Goal: Task Accomplishment & Management: Manage account settings

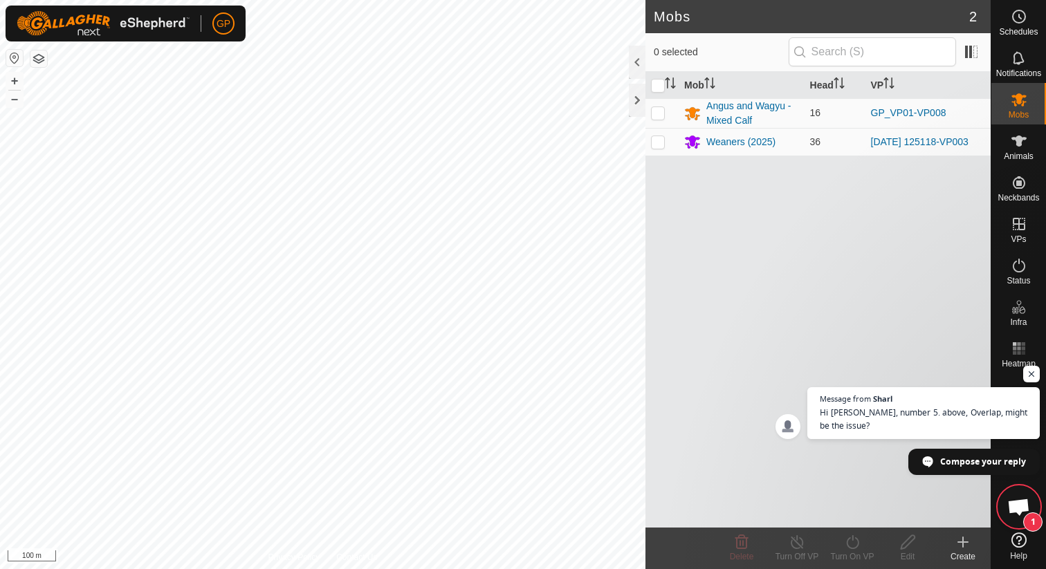
scroll to position [828, 0]
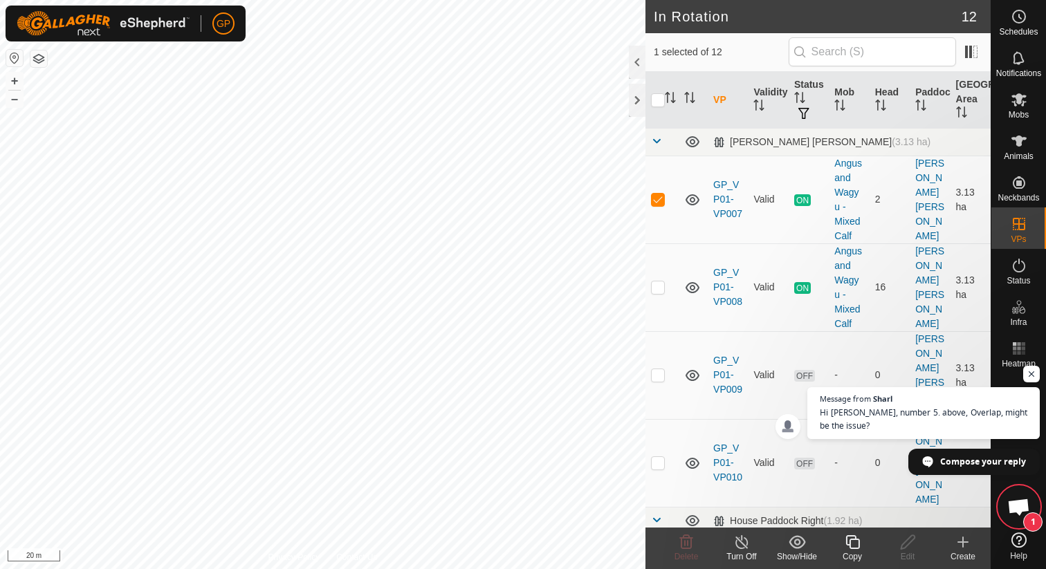
click at [739, 546] on icon at bounding box center [741, 542] width 17 height 17
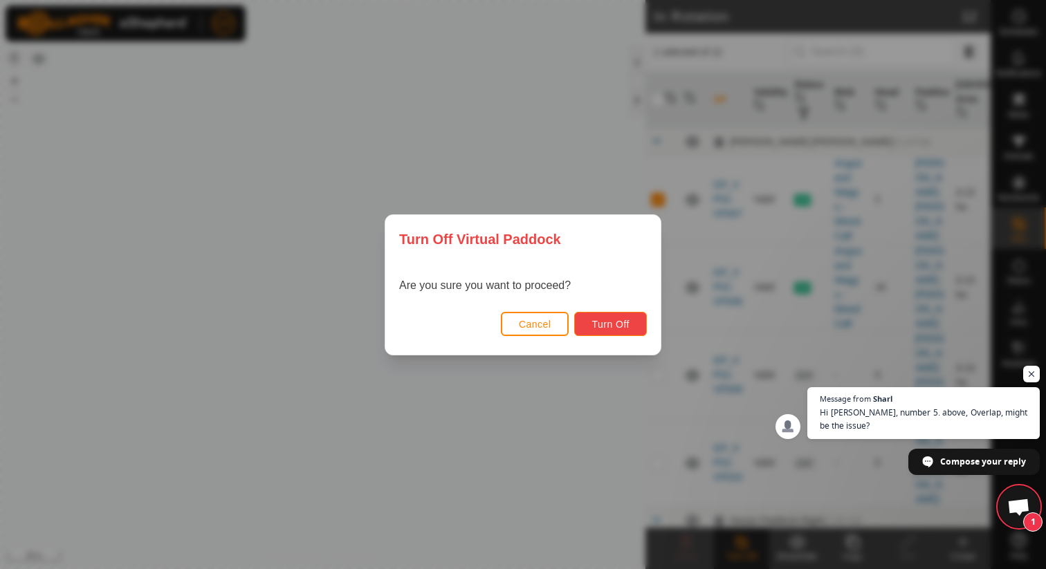
click at [635, 316] on button "Turn Off" at bounding box center [610, 324] width 73 height 24
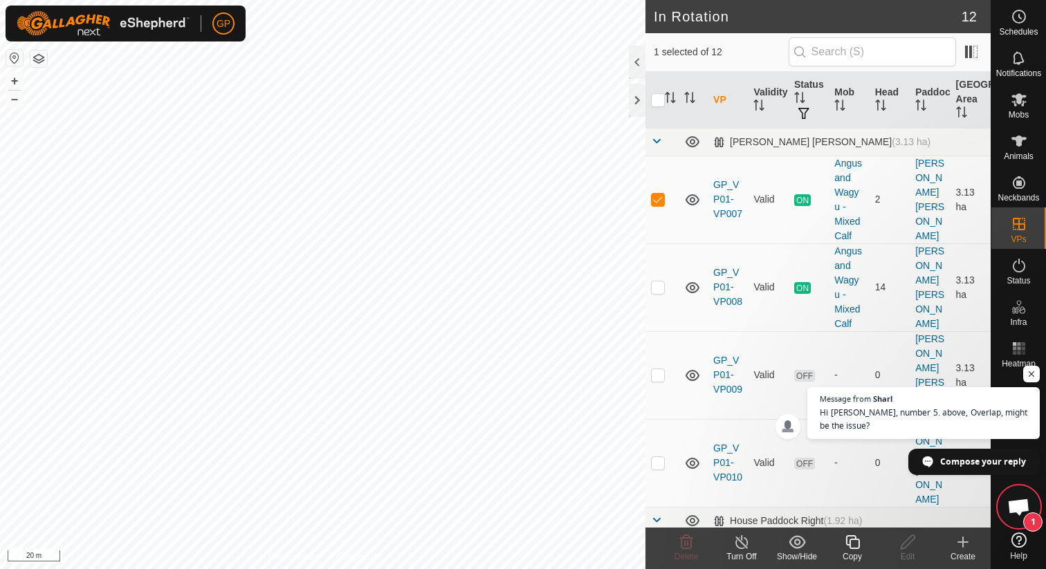
click at [1010, 515] on span "Open chat" at bounding box center [1018, 508] width 23 height 19
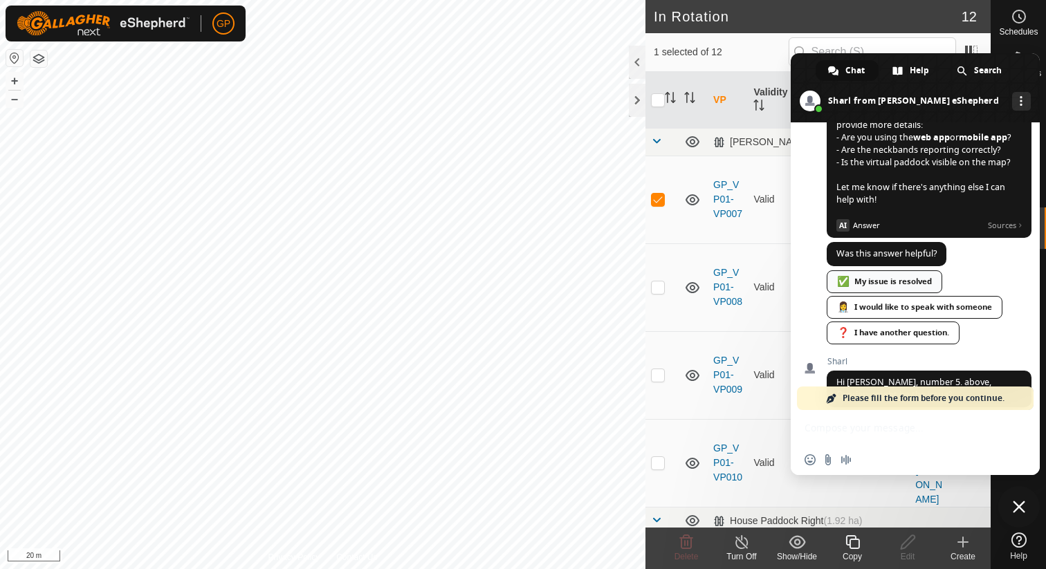
click at [898, 293] on div "✅ My issue is resolved" at bounding box center [883, 281] width 115 height 23
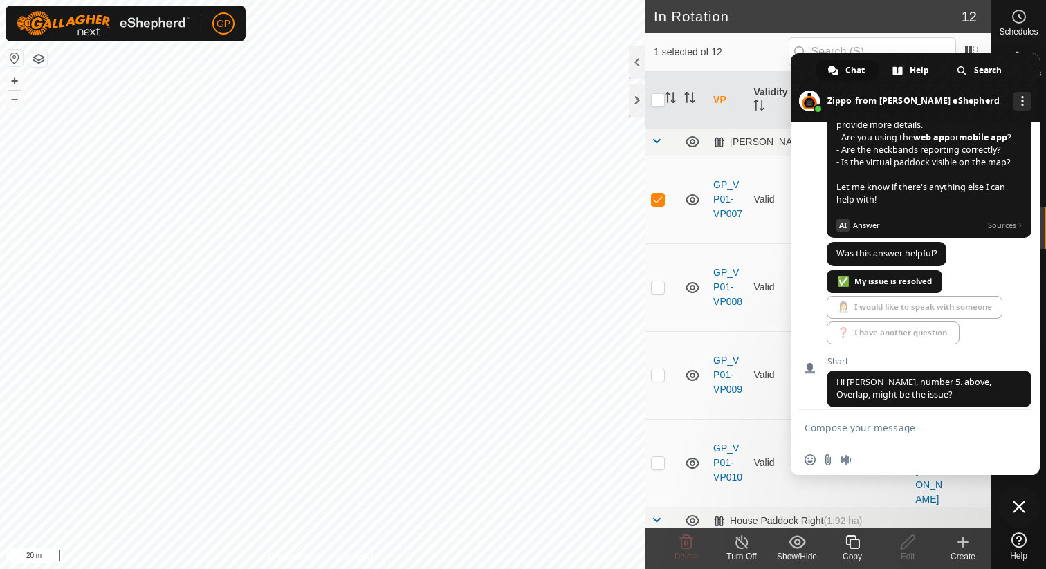
scroll to position [804, 0]
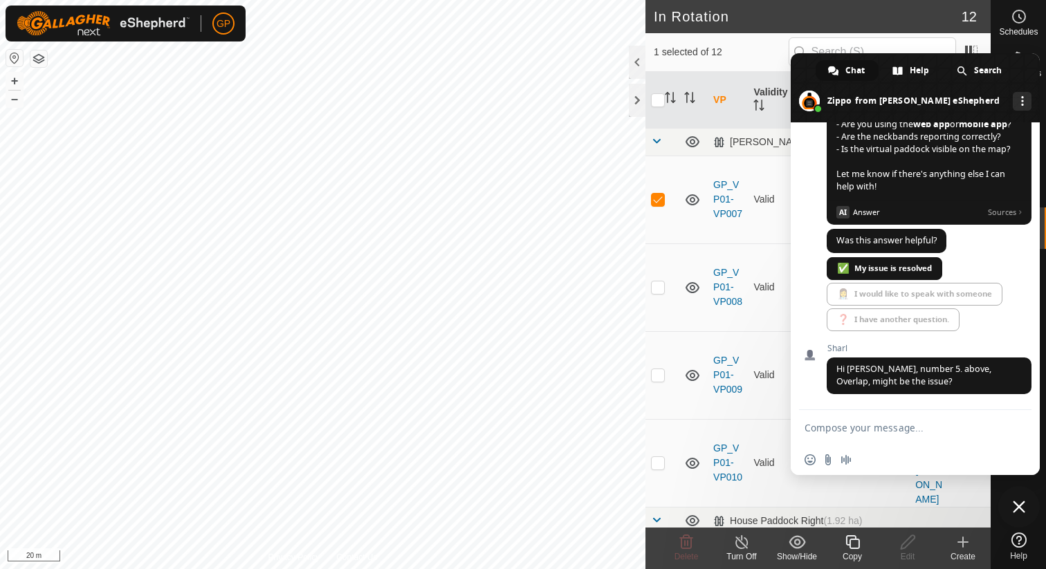
click at [1017, 506] on span "Close chat" at bounding box center [1019, 507] width 12 height 12
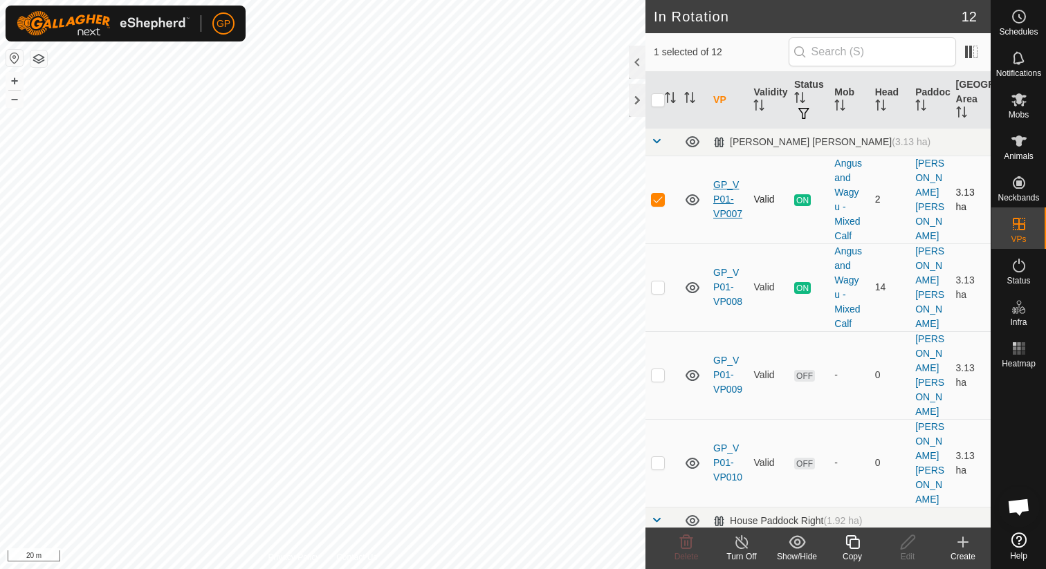
click at [719, 203] on link "GP_VP01-VP007" at bounding box center [727, 199] width 29 height 40
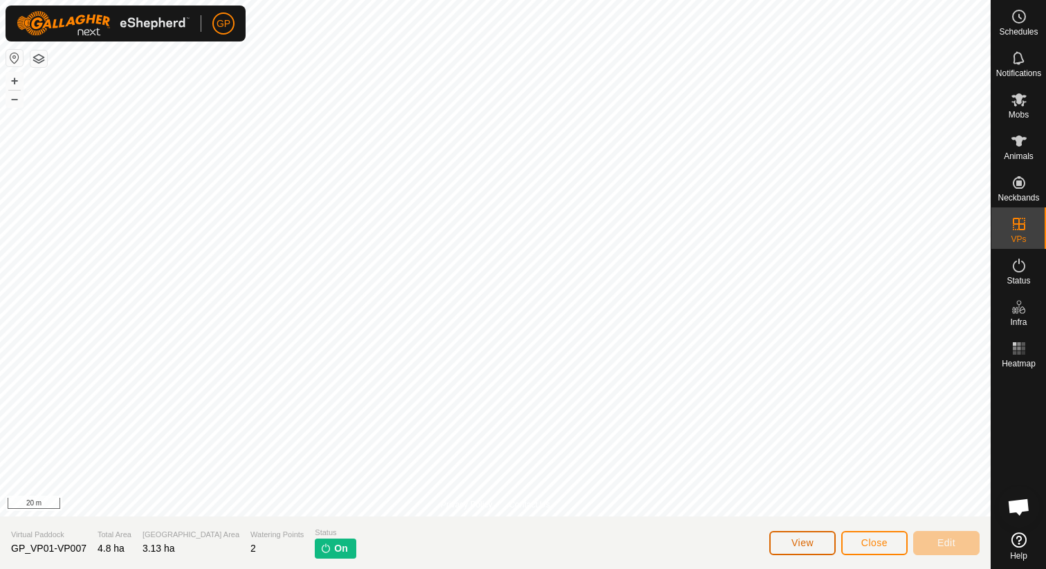
click at [804, 545] on span "View" at bounding box center [802, 542] width 22 height 11
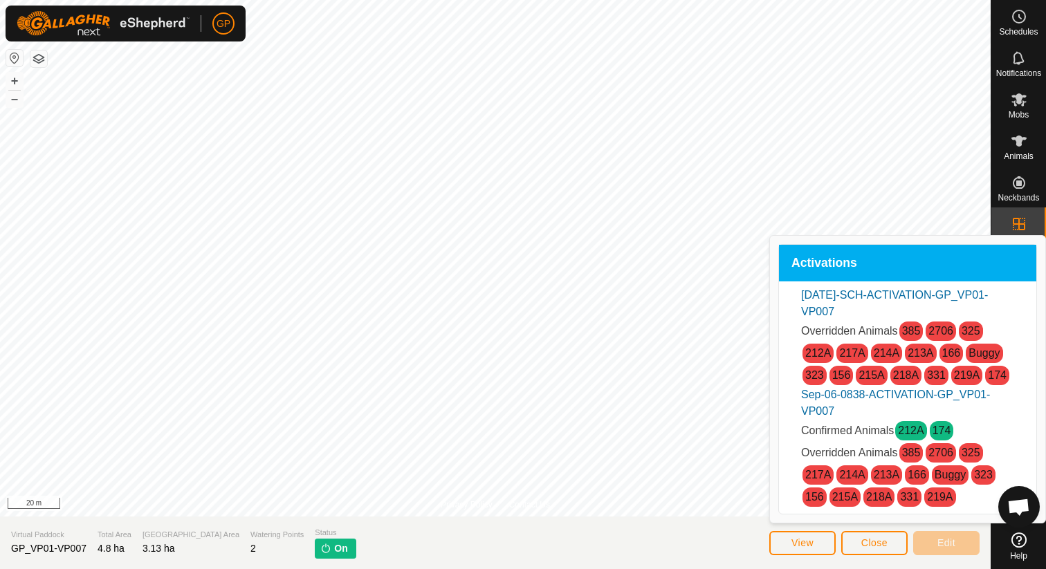
click at [909, 429] on link "212A" at bounding box center [911, 431] width 26 height 12
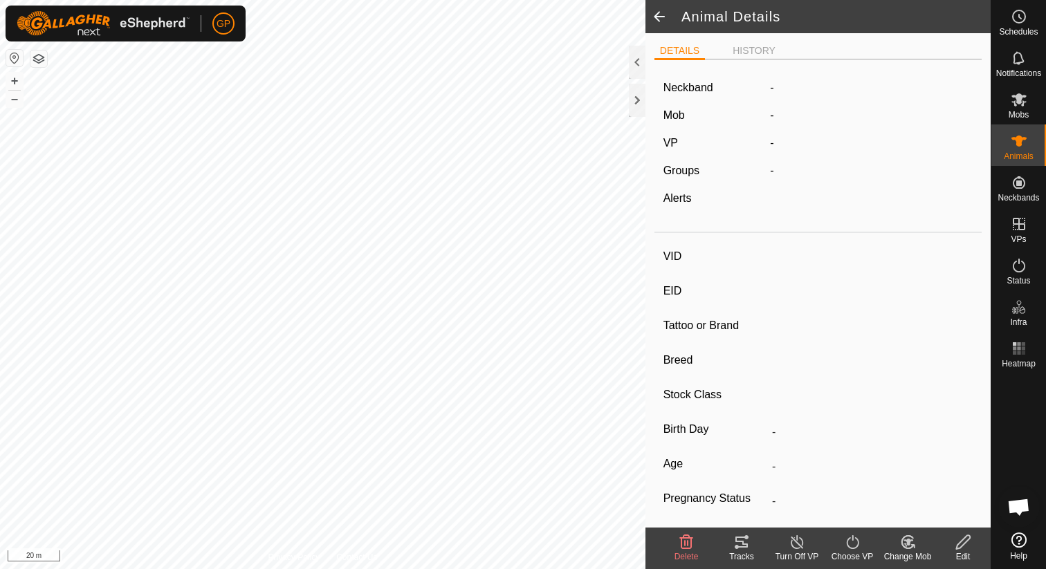
type input "212A"
type input "-"
type input "Angus"
type input "-"
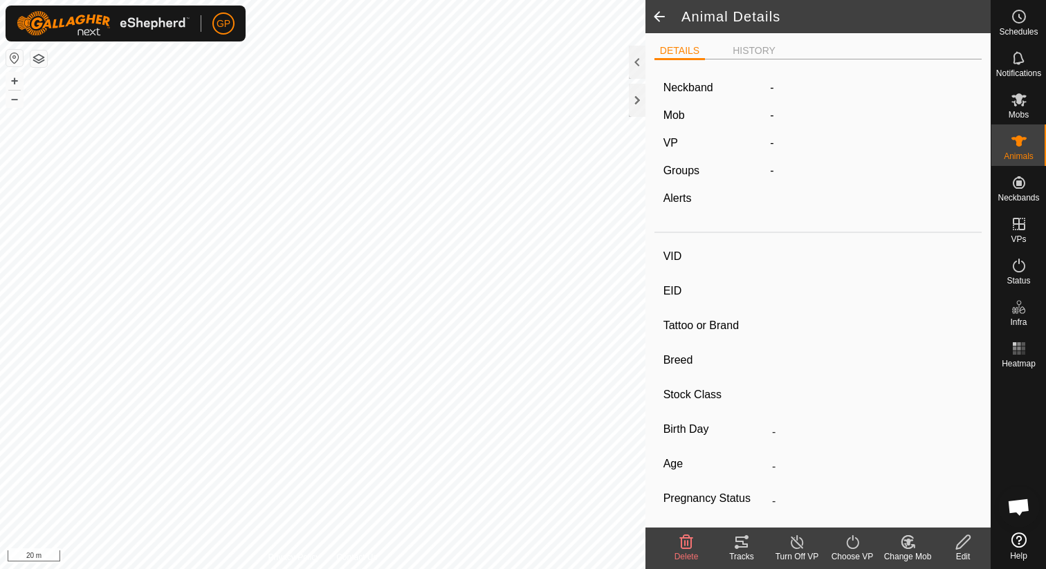
type input "Wet/Lactating"
type input "0 kg"
type input "-"
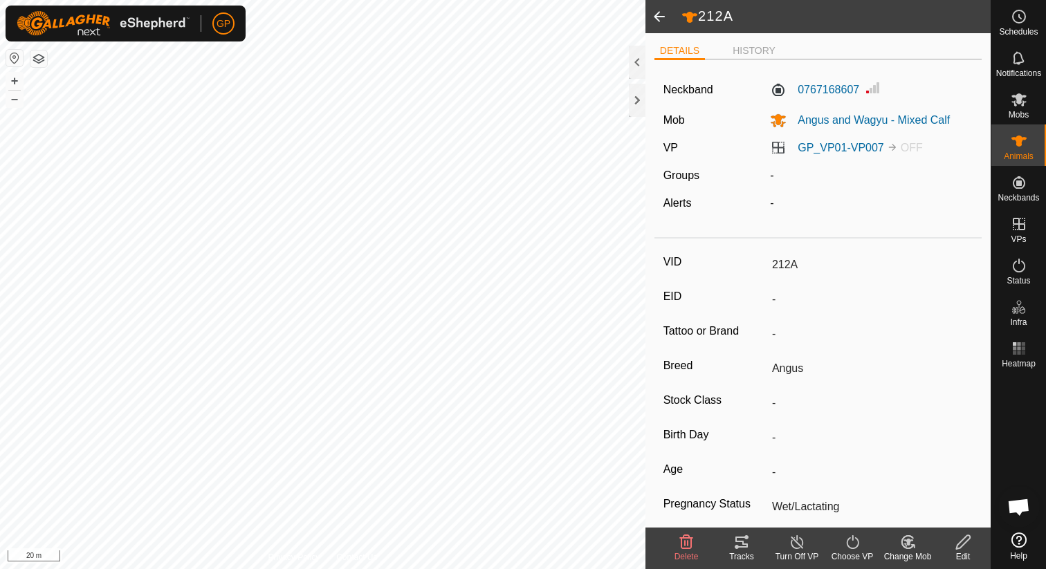
click at [661, 7] on span at bounding box center [659, 16] width 28 height 33
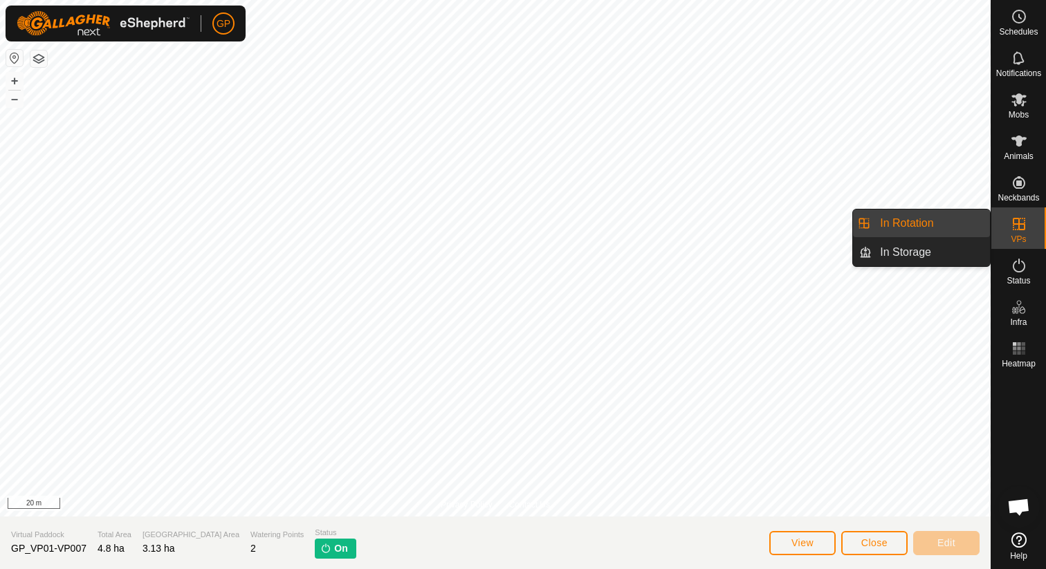
click at [969, 216] on link "In Rotation" at bounding box center [930, 224] width 118 height 28
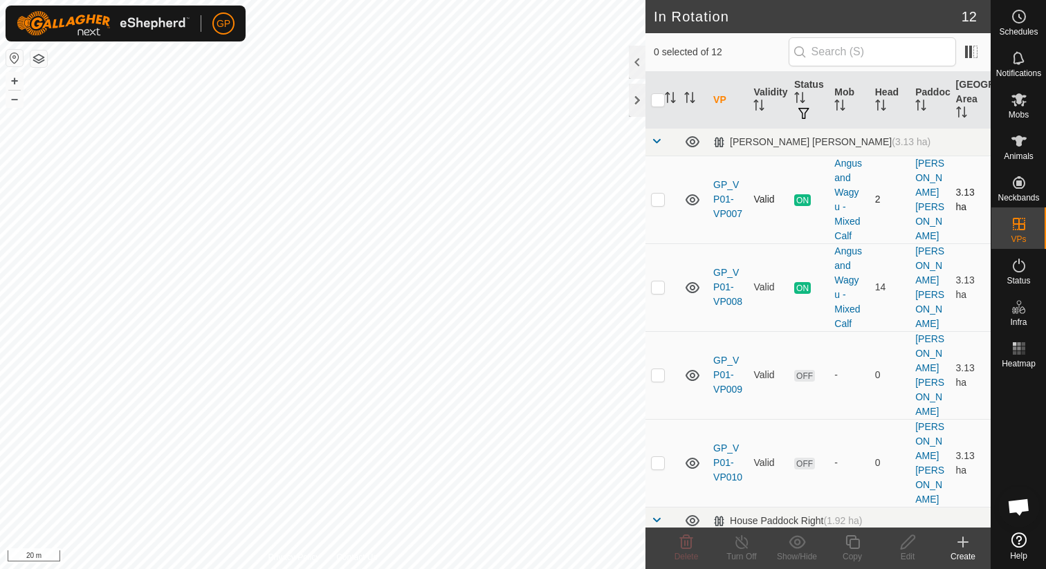
click at [789, 222] on td "ON" at bounding box center [808, 200] width 40 height 88
click at [659, 284] on p-checkbox at bounding box center [658, 286] width 14 height 11
checkbox input "true"
click at [658, 194] on p-tablecheckbox at bounding box center [658, 199] width 14 height 11
checkbox input "true"
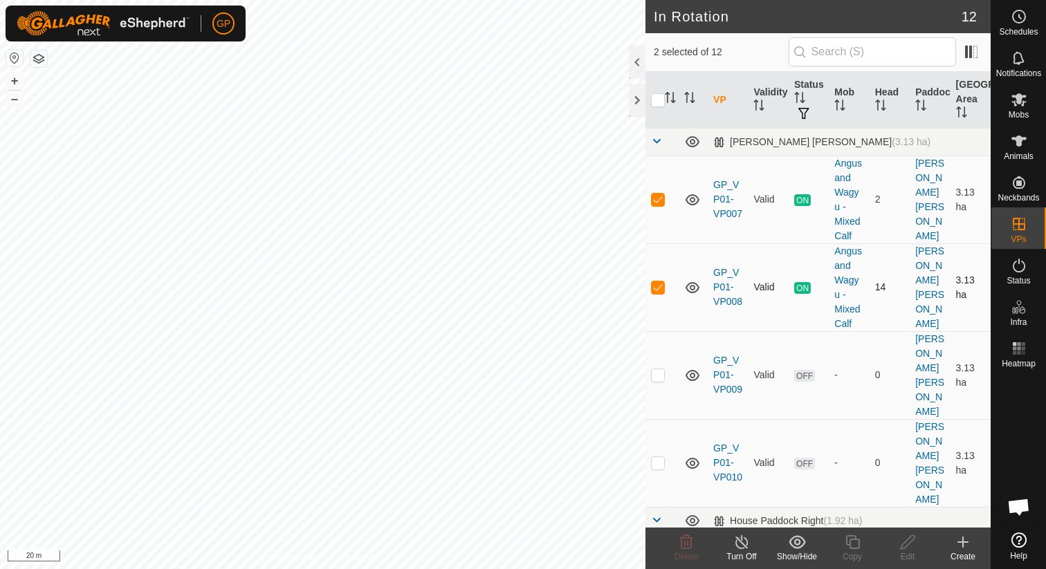
click at [662, 290] on p-checkbox at bounding box center [658, 286] width 14 height 11
checkbox input "false"
click at [744, 557] on div "Turn Off" at bounding box center [741, 557] width 55 height 12
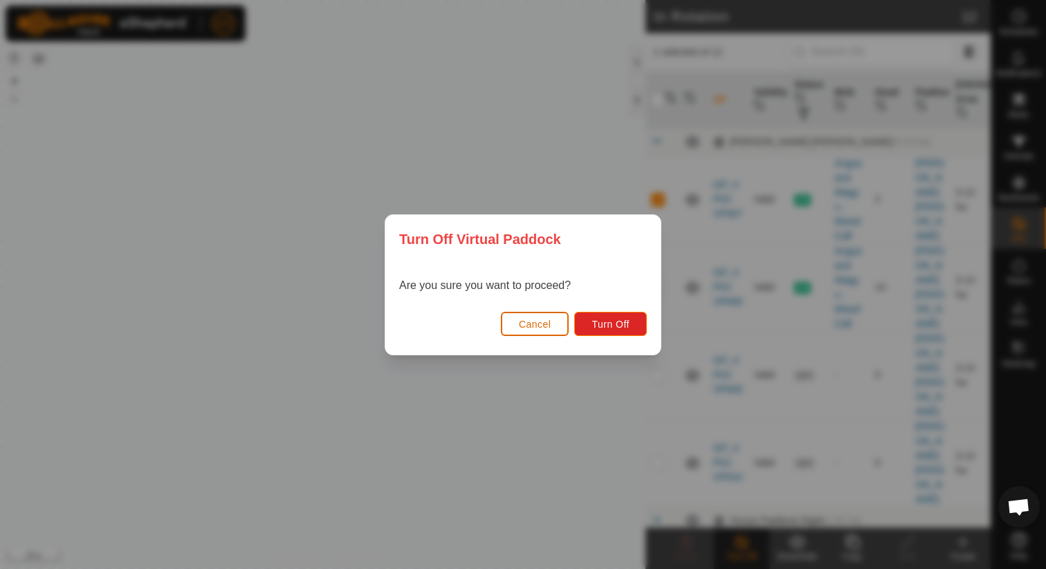
click at [744, 557] on div "Turn Off Virtual Paddock Are you sure you want to proceed? Cancel Turn Off" at bounding box center [523, 284] width 1046 height 569
click at [630, 331] on button "Turn Off" at bounding box center [610, 324] width 73 height 24
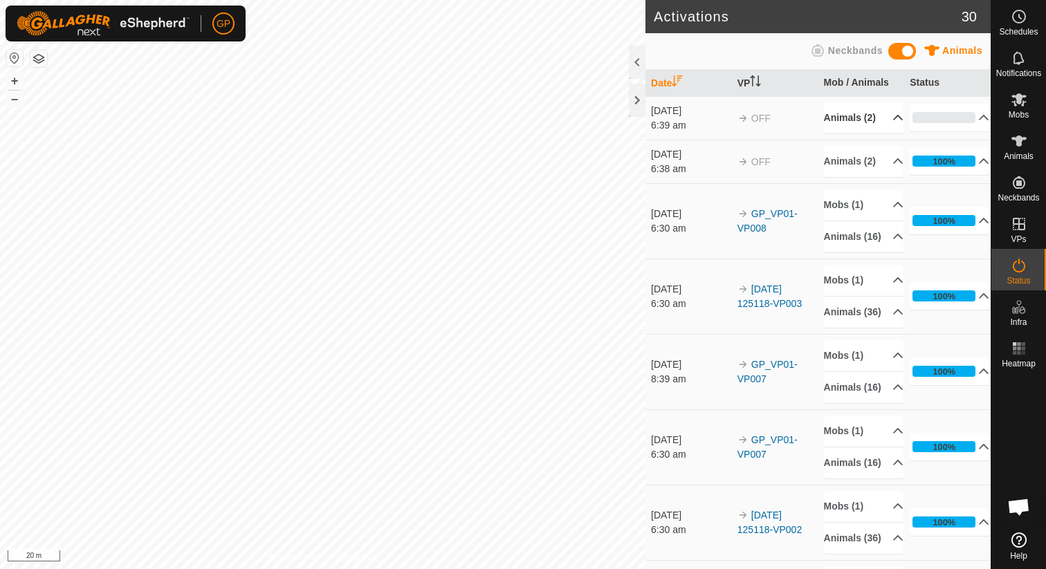
click at [884, 133] on p-accordion-header "Animals (2)" at bounding box center [864, 117] width 80 height 31
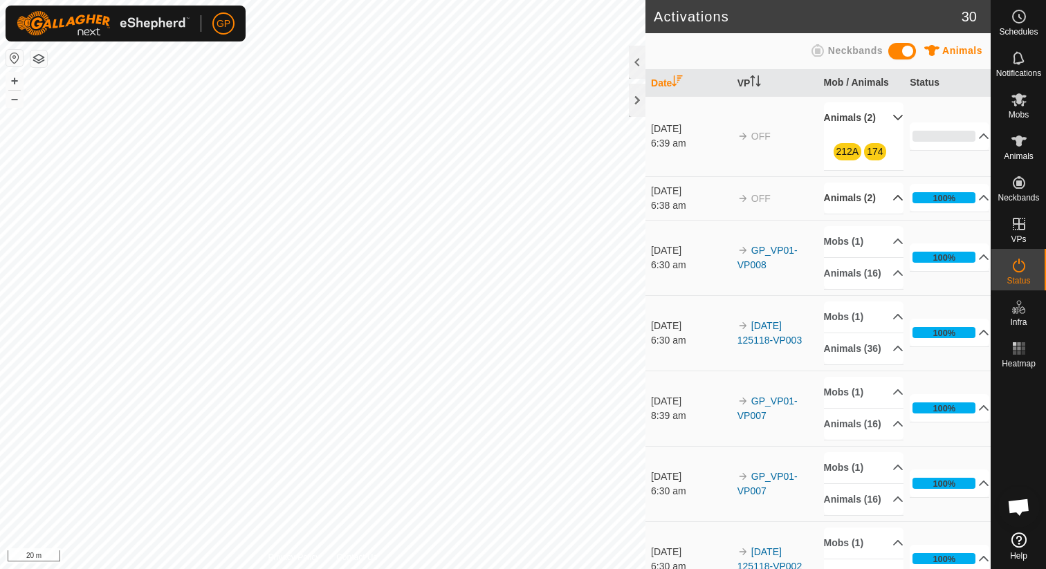
click at [887, 214] on p-accordion-header "Animals (2)" at bounding box center [864, 198] width 80 height 31
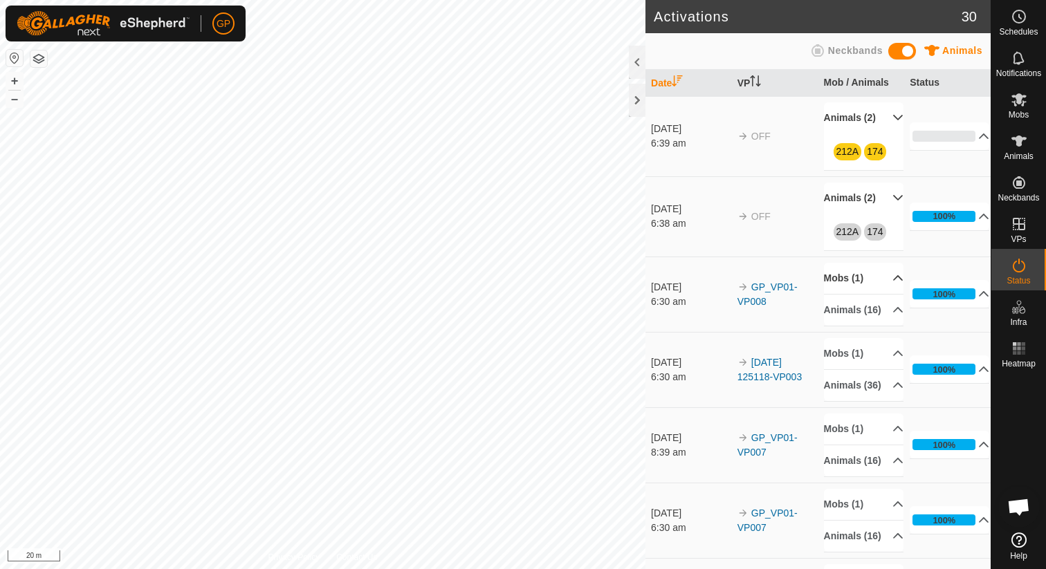
click at [890, 294] on p-accordion-header "Mobs (1)" at bounding box center [864, 278] width 80 height 31
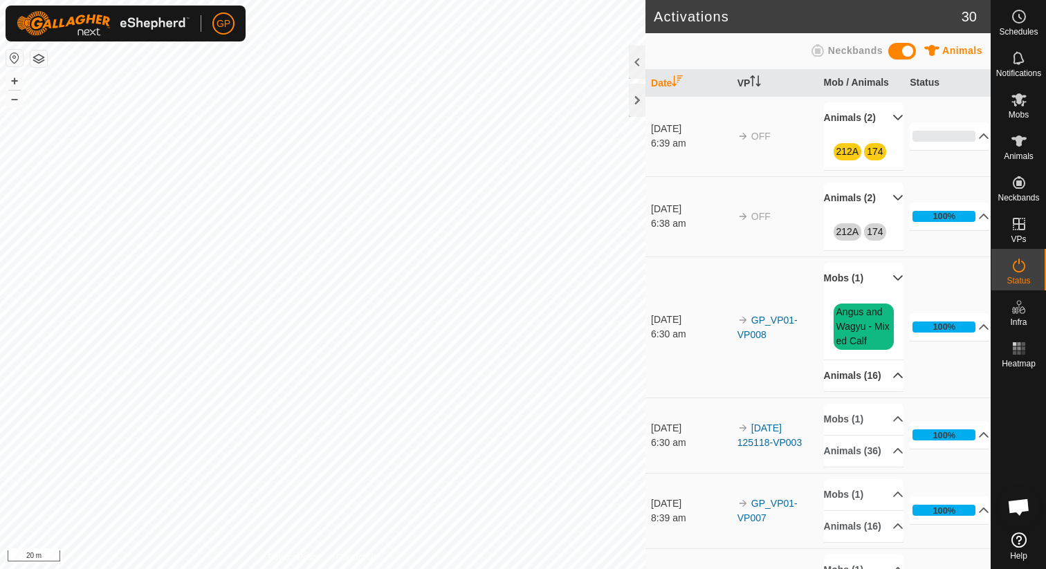
click at [888, 391] on p-accordion-header "Animals (16)" at bounding box center [864, 375] width 80 height 31
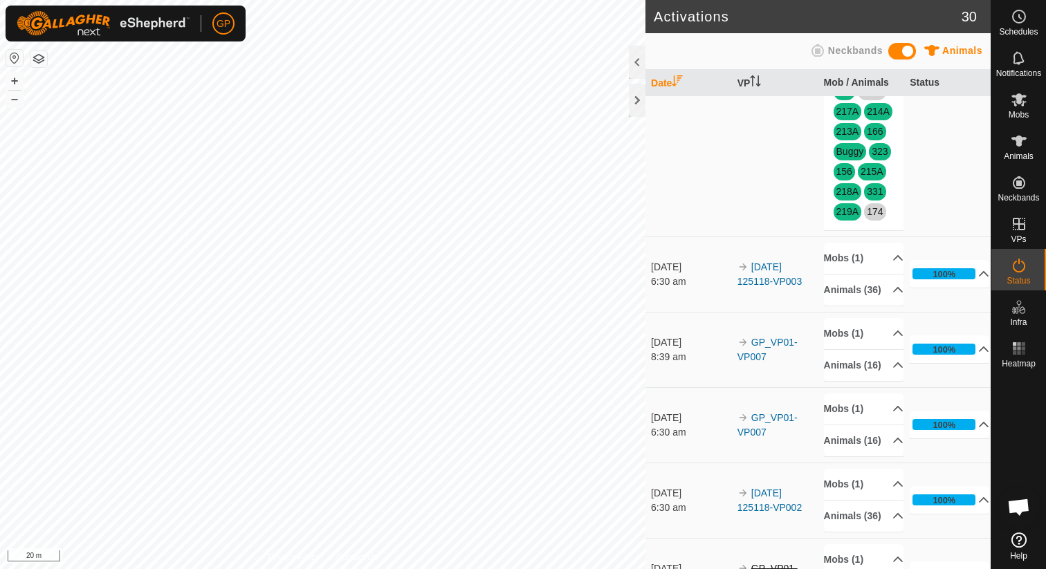
scroll to position [343, 0]
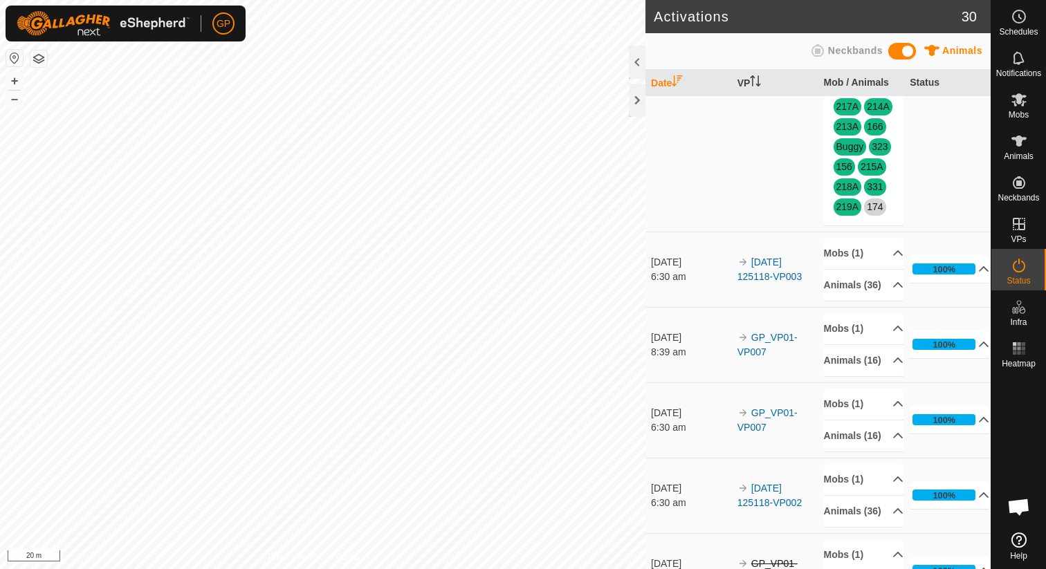
click at [788, 307] on td "[DATE] 125118-VP003" at bounding box center [775, 269] width 86 height 75
click at [880, 269] on p-accordion-header "Mobs (1)" at bounding box center [864, 253] width 80 height 31
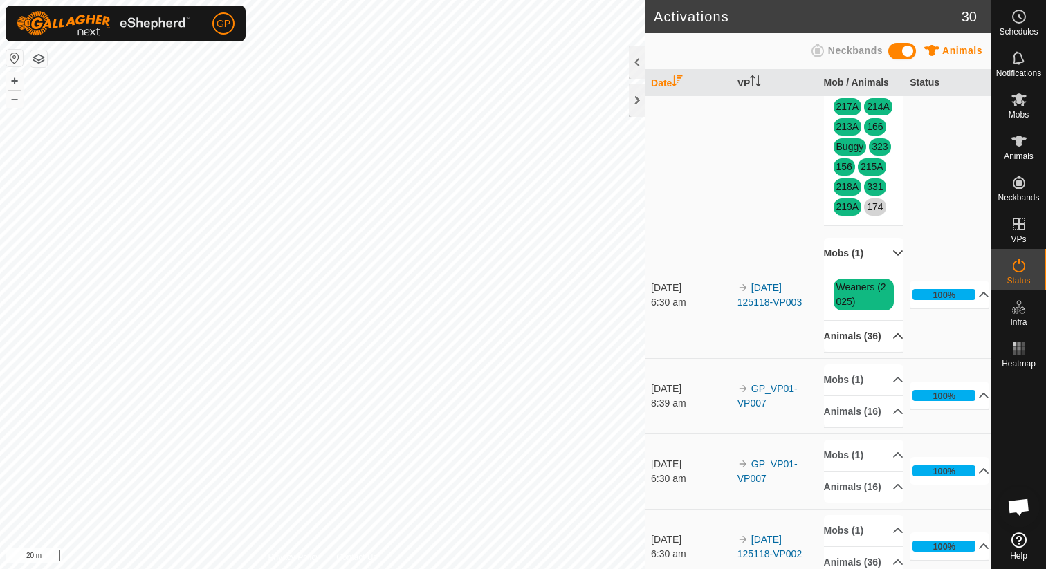
click at [879, 352] on p-accordion-header "Animals (36)" at bounding box center [864, 336] width 80 height 31
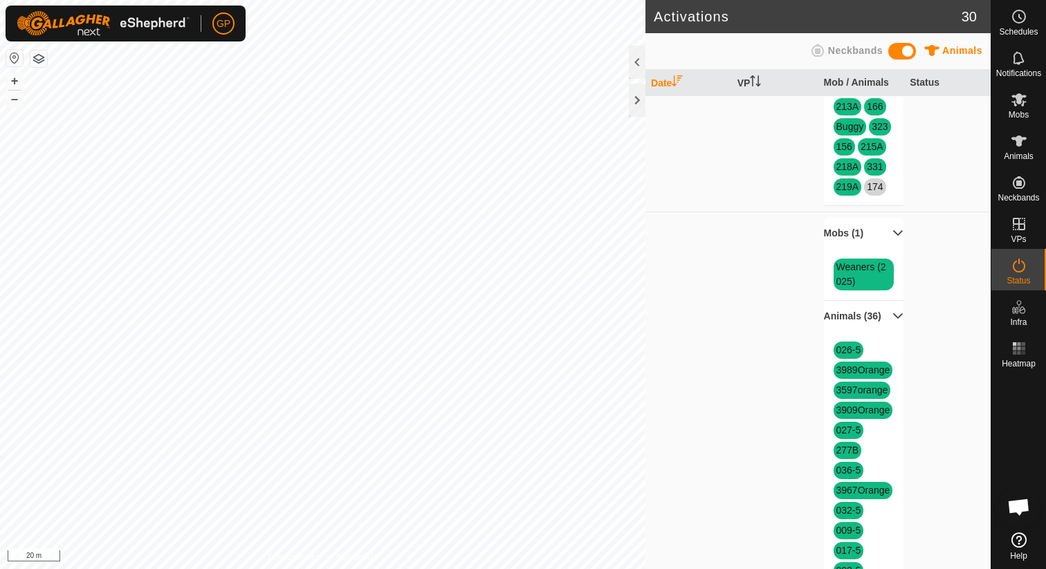
scroll to position [364, 0]
click at [880, 331] on p-accordion-header "Animals (36)" at bounding box center [864, 315] width 80 height 31
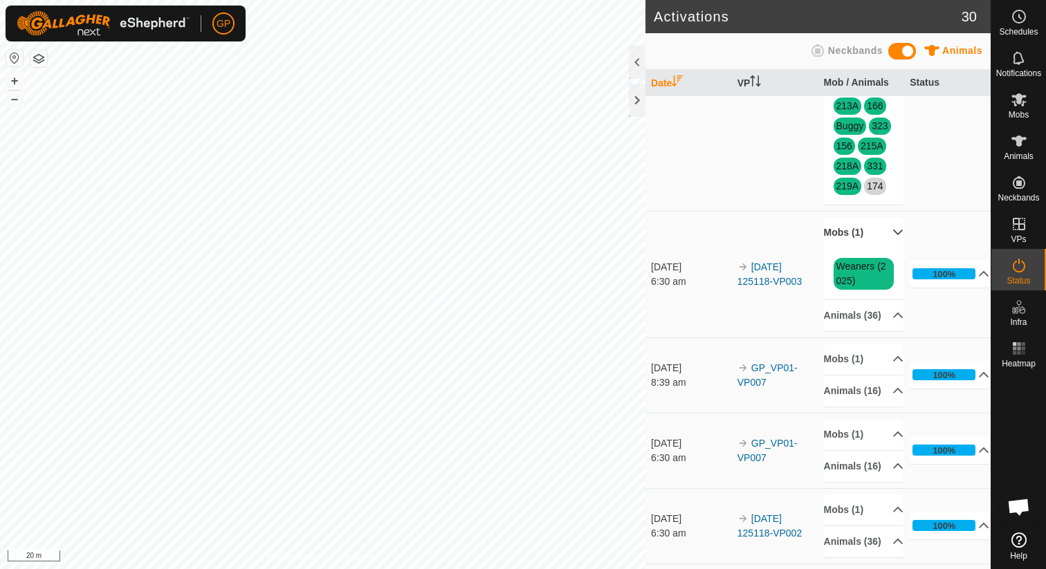
click at [891, 248] on p-accordion-header "Mobs (1)" at bounding box center [864, 232] width 80 height 31
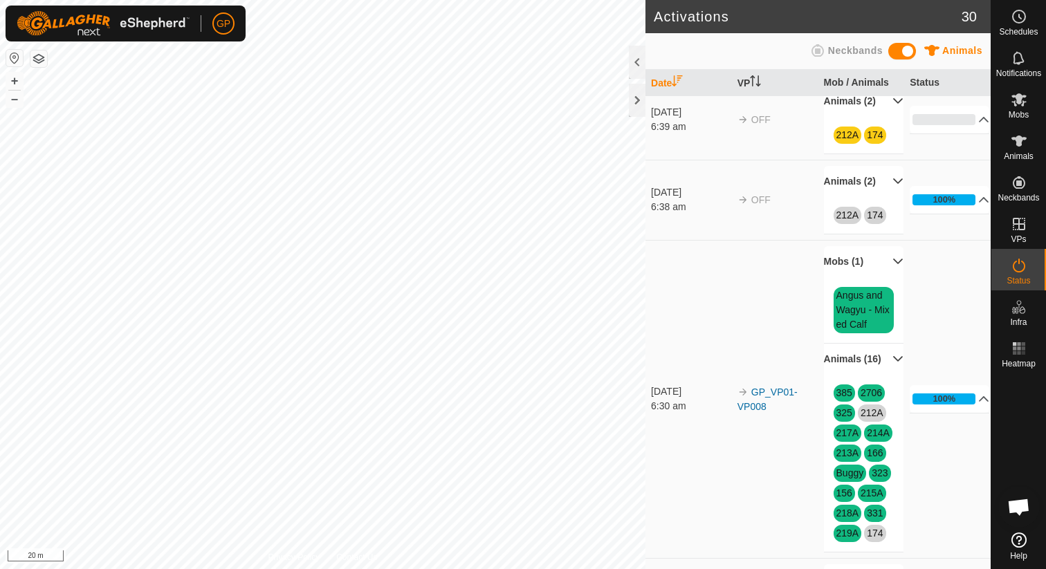
scroll to position [0, 0]
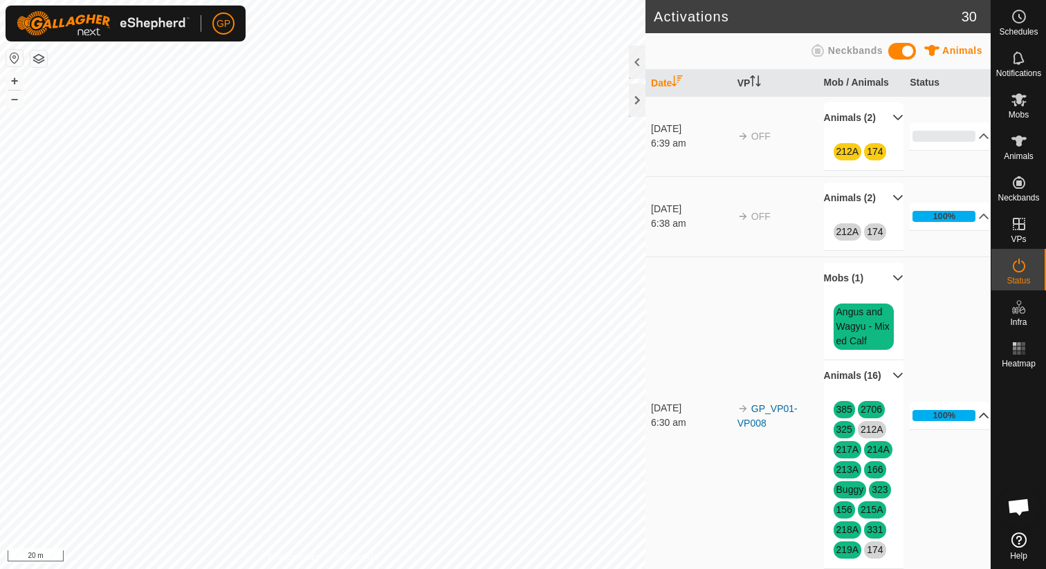
click at [977, 429] on p-accordion-header "100%" at bounding box center [949, 416] width 80 height 28
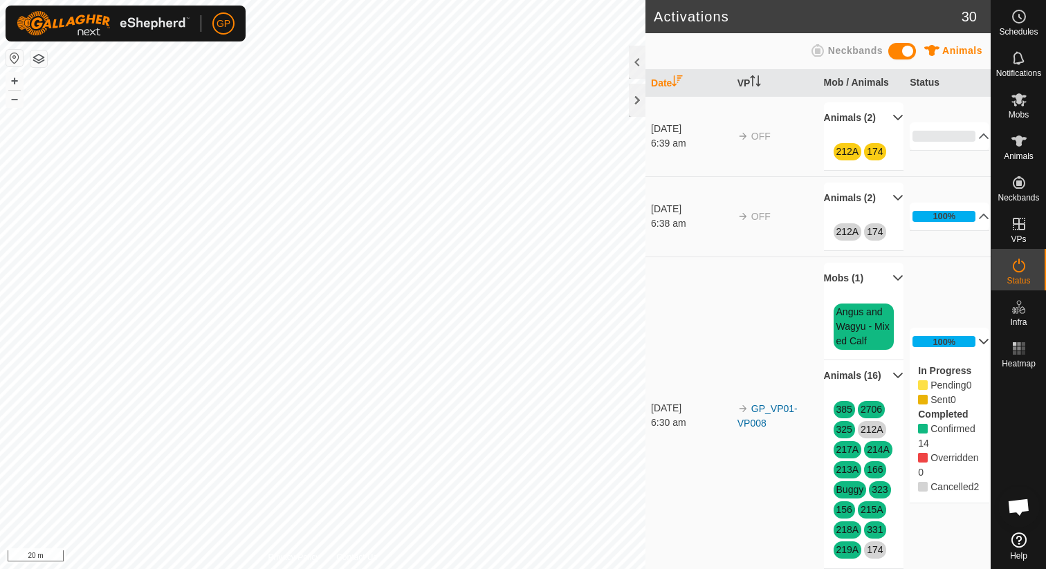
click at [890, 391] on p-accordion-header "Animals (16)" at bounding box center [864, 375] width 80 height 31
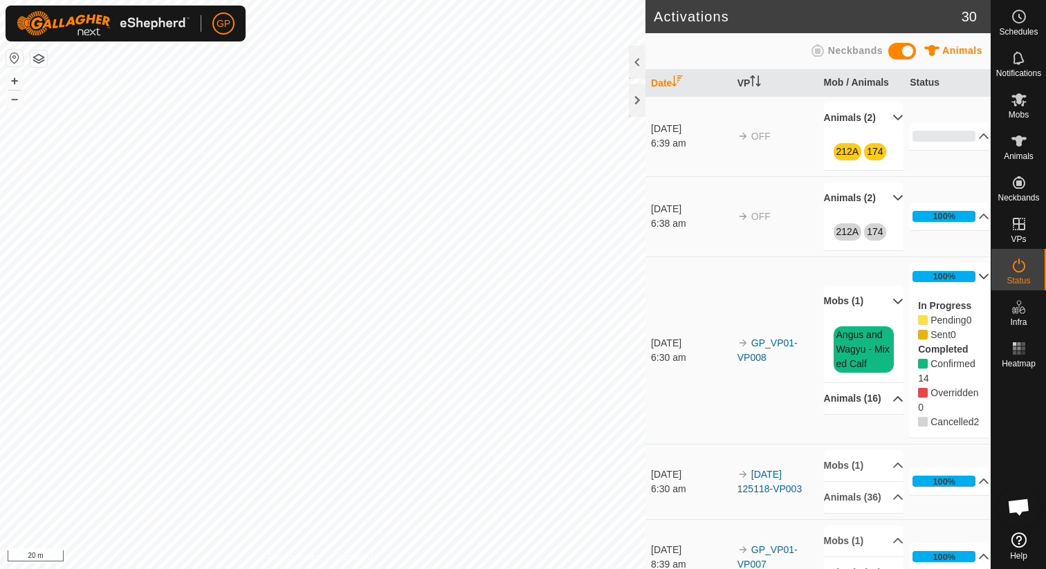
click at [888, 317] on p-accordion-header "Mobs (1)" at bounding box center [864, 301] width 80 height 31
click at [970, 230] on p-accordion-header "100%" at bounding box center [949, 217] width 80 height 28
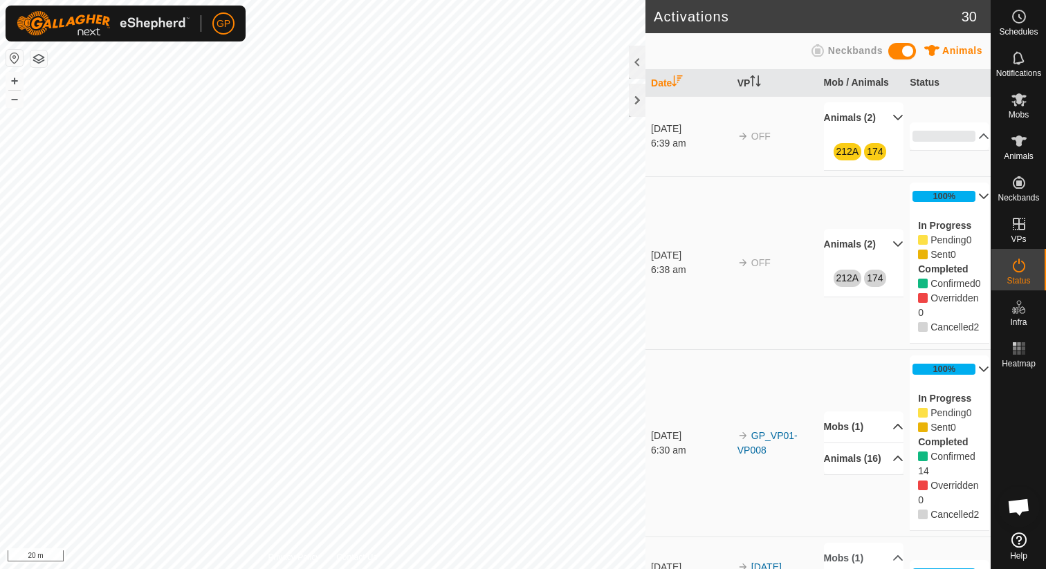
click at [970, 210] on p-accordion-header "100%" at bounding box center [949, 197] width 80 height 28
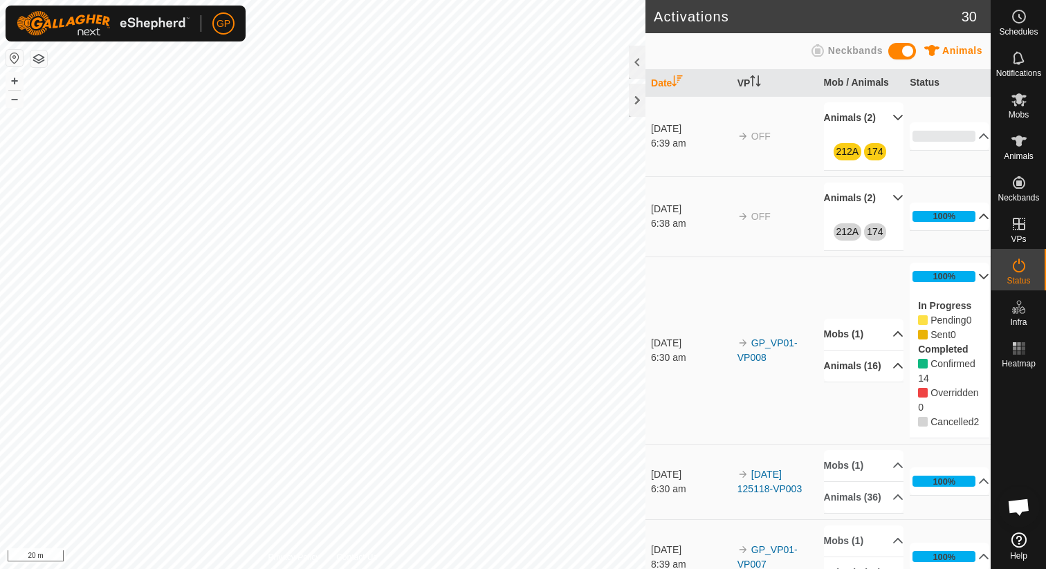
click at [970, 230] on p-accordion-header "100%" at bounding box center [949, 217] width 80 height 28
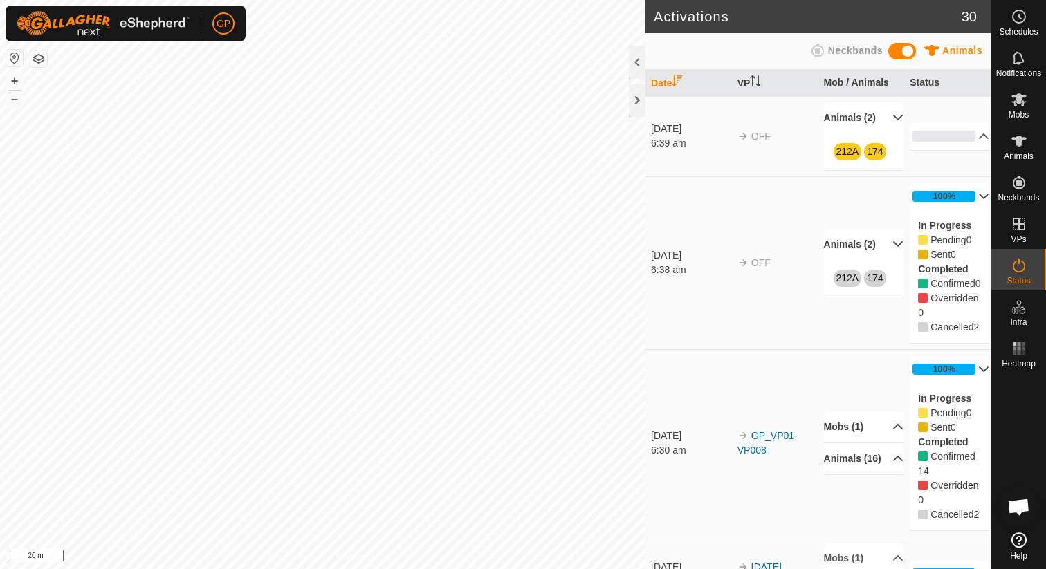
click at [973, 203] on p-accordion-header "100%" at bounding box center [949, 197] width 80 height 28
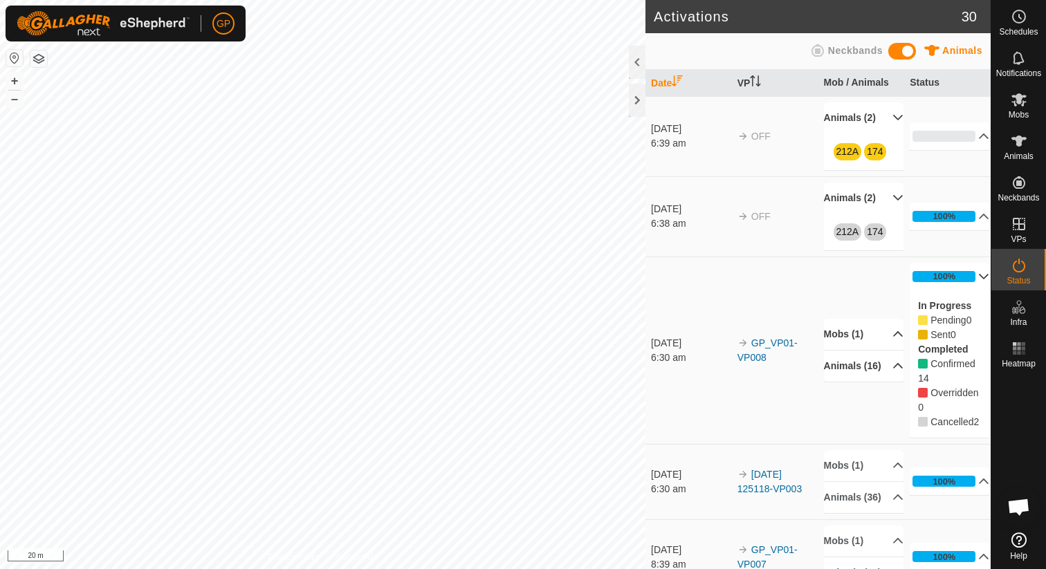
click at [977, 290] on p-accordion-header "100%" at bounding box center [949, 277] width 80 height 28
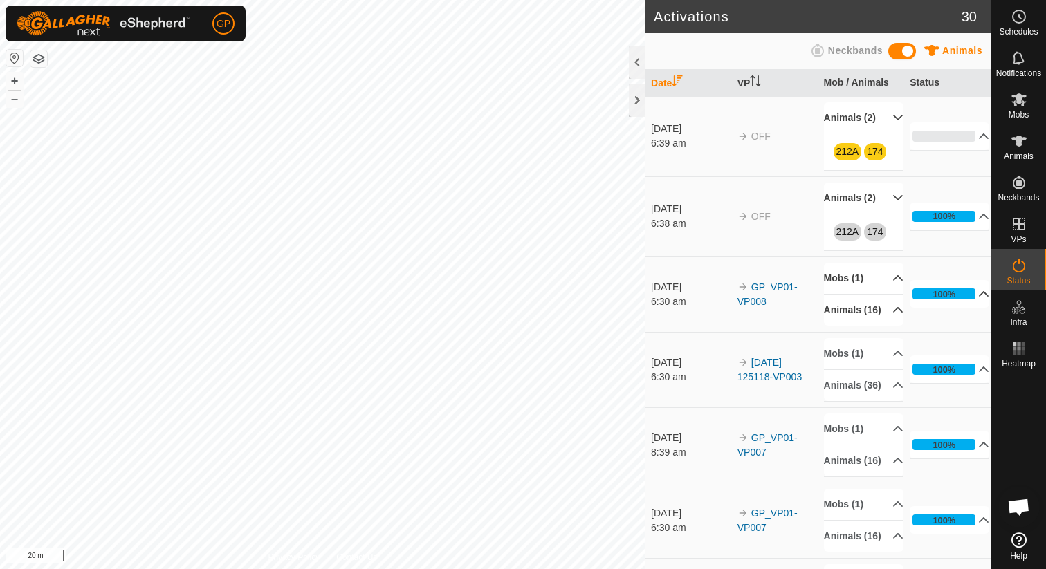
click at [894, 294] on p-accordion-header "Mobs (1)" at bounding box center [864, 278] width 80 height 31
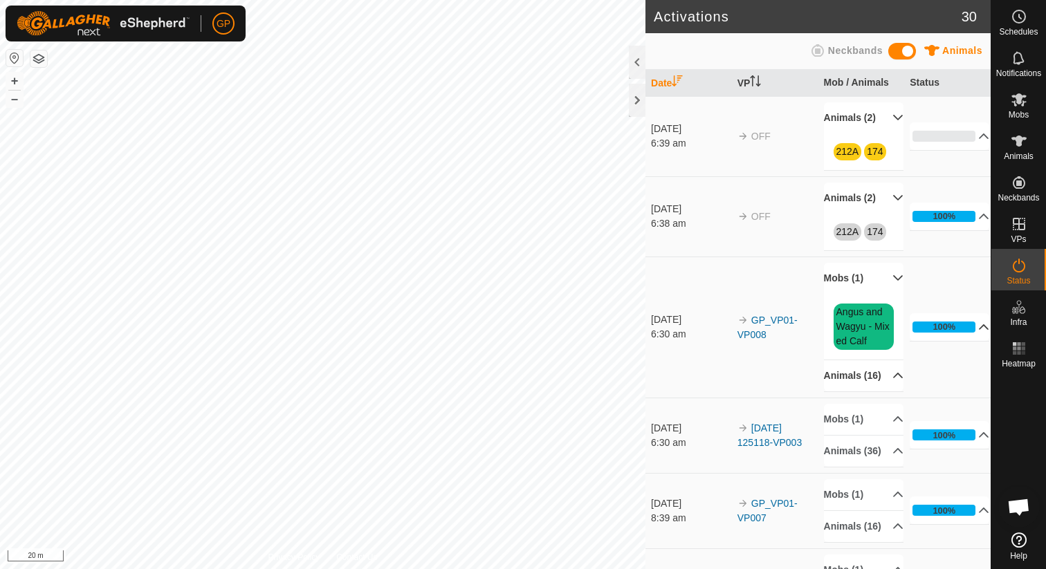
click at [894, 294] on p-accordion-header "Mobs (1)" at bounding box center [864, 278] width 80 height 31
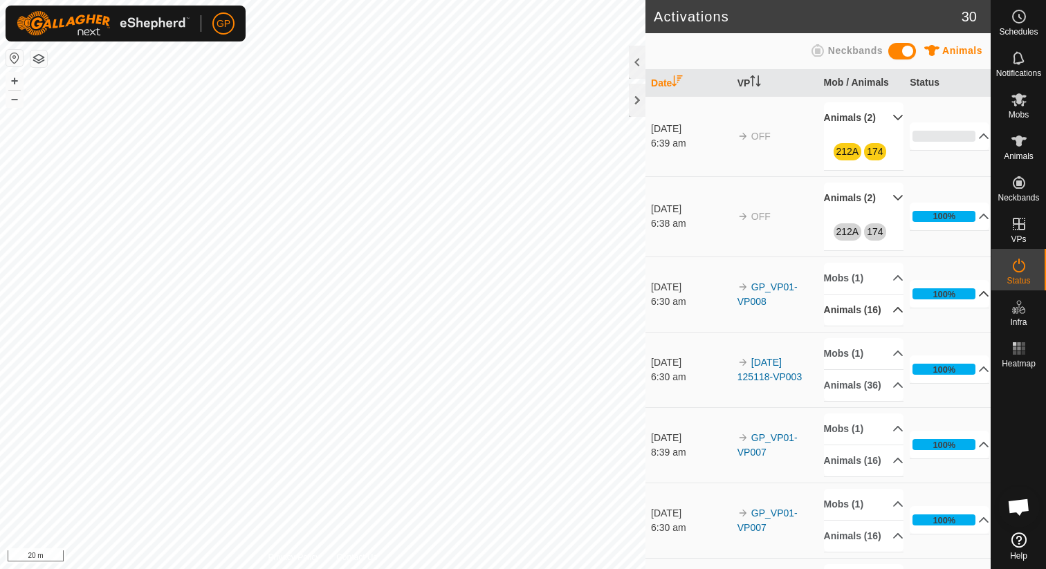
click at [891, 326] on p-accordion-header "Animals (16)" at bounding box center [864, 310] width 80 height 31
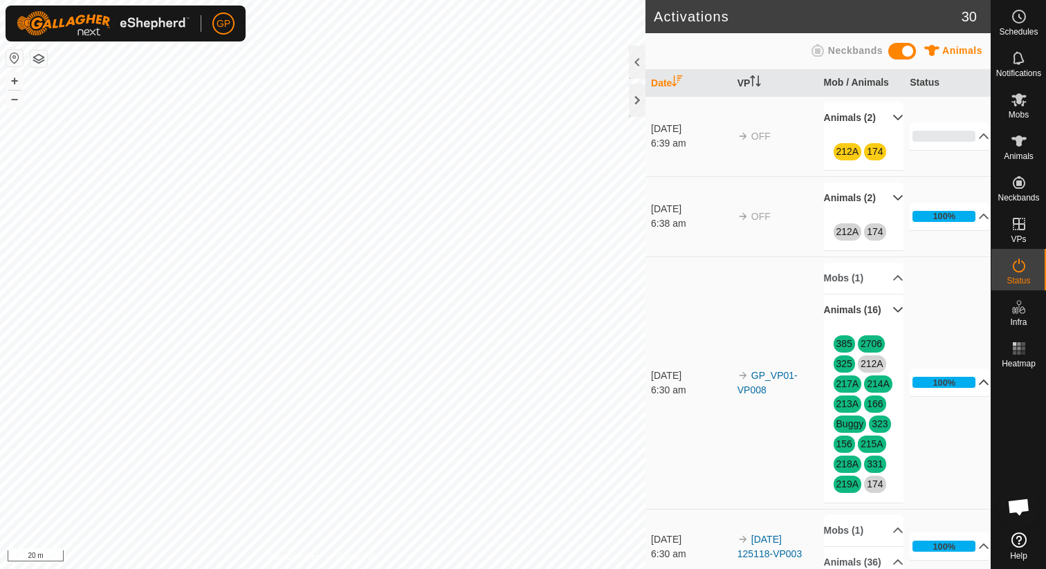
click at [891, 326] on p-accordion-header "Animals (16)" at bounding box center [864, 310] width 80 height 31
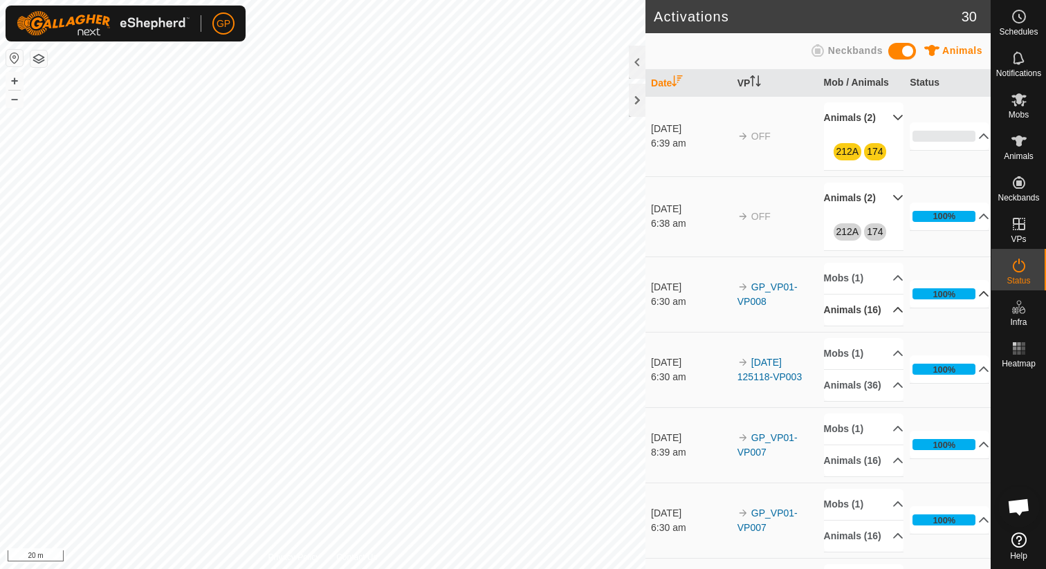
click at [889, 214] on p-accordion-header "Animals (2)" at bounding box center [864, 198] width 80 height 31
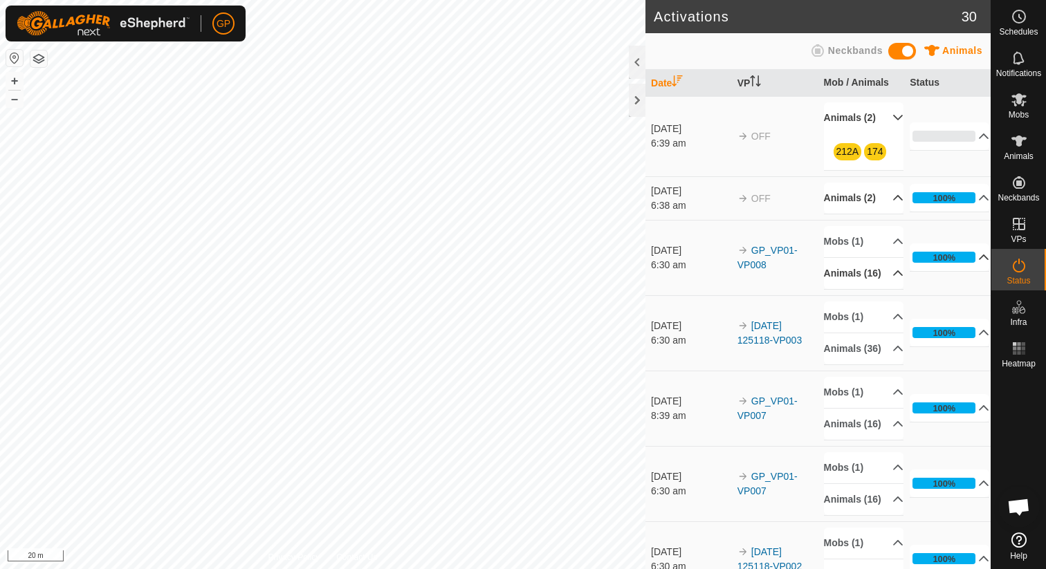
click at [891, 123] on p-accordion-header "Animals (2)" at bounding box center [864, 117] width 80 height 31
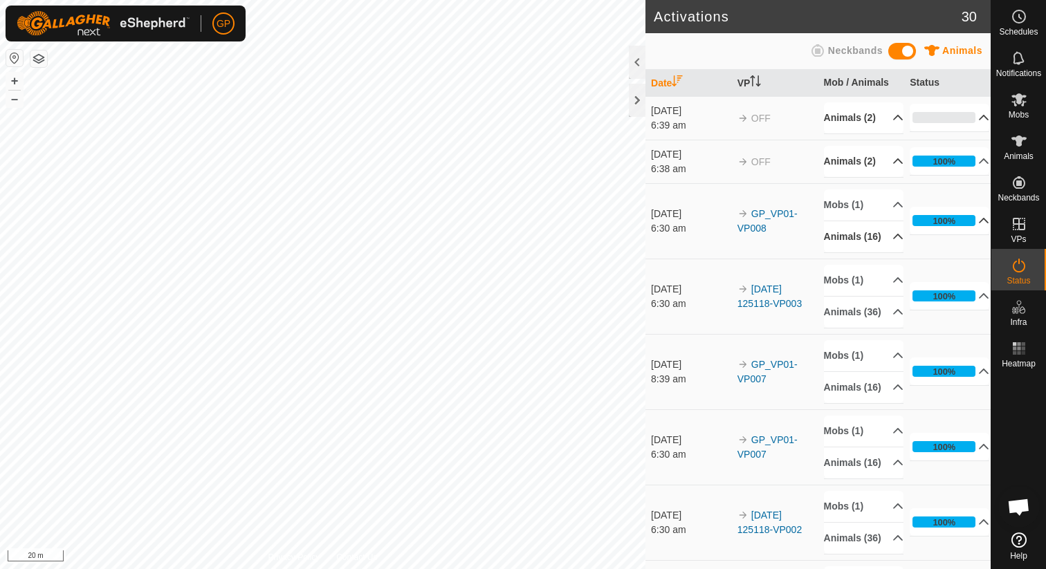
click at [930, 120] on p-accordion-header "0%" at bounding box center [949, 118] width 80 height 28
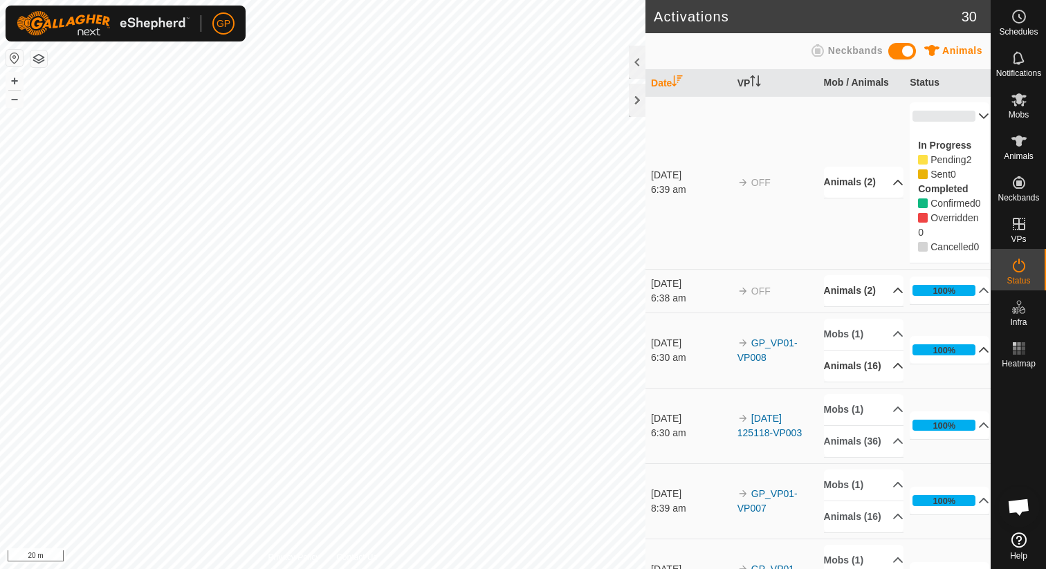
click at [930, 120] on p-accordion-header "0%" at bounding box center [949, 116] width 80 height 28
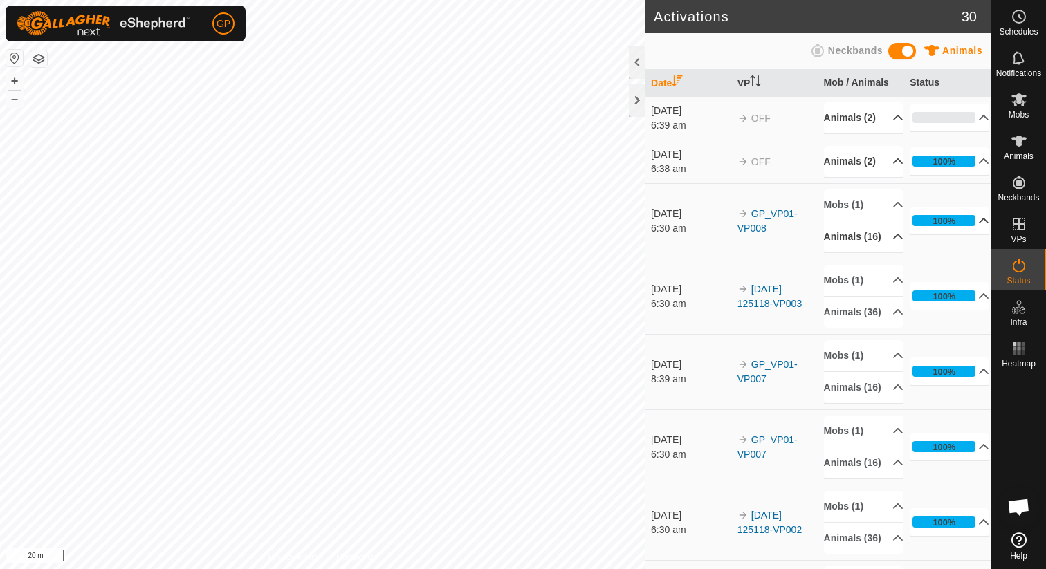
click at [900, 130] on p-accordion-header "Animals (2)" at bounding box center [864, 117] width 80 height 31
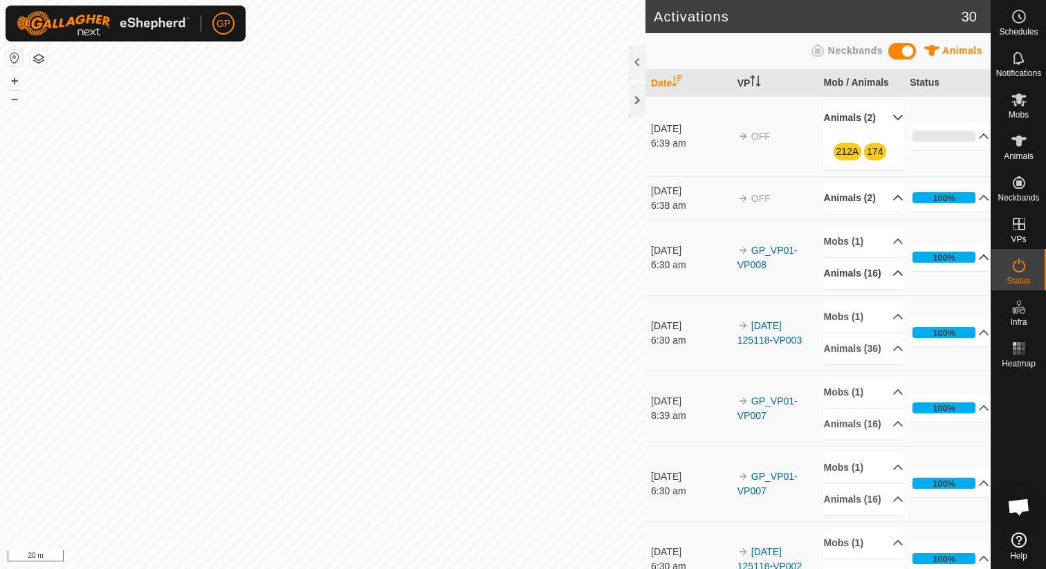
click at [900, 130] on p-accordion-header "Animals (2)" at bounding box center [864, 117] width 80 height 31
